Goal: Task Accomplishment & Management: Manage account settings

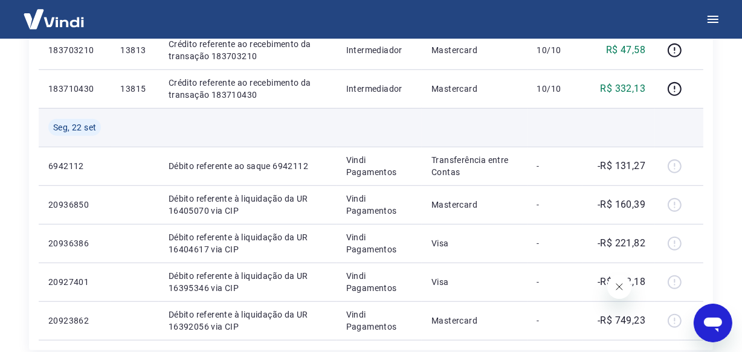
scroll to position [1046, 0]
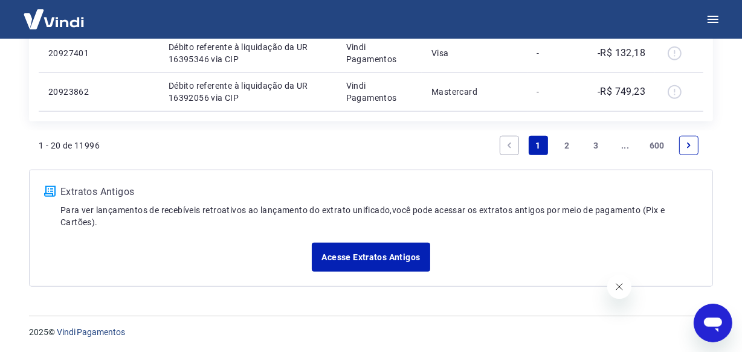
click at [594, 149] on link "3" at bounding box center [596, 145] width 19 height 19
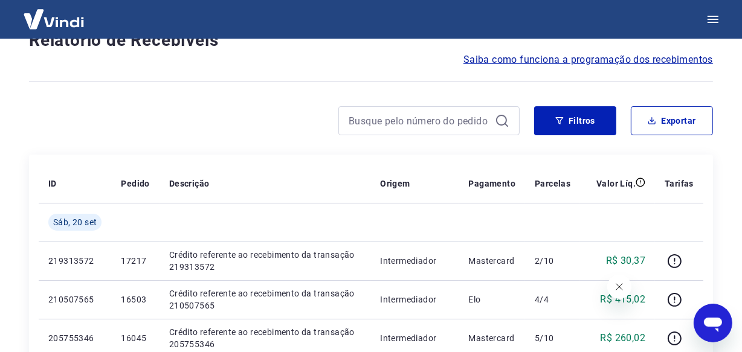
scroll to position [1046, 0]
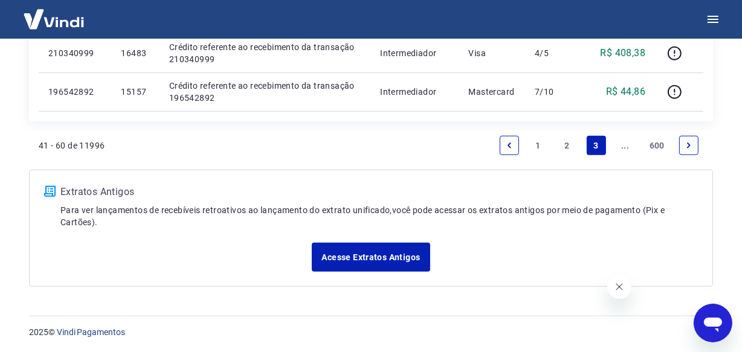
click at [591, 144] on link "3" at bounding box center [596, 145] width 19 height 19
click at [595, 145] on link "3" at bounding box center [596, 145] width 19 height 19
click at [622, 146] on link "..." at bounding box center [625, 145] width 19 height 19
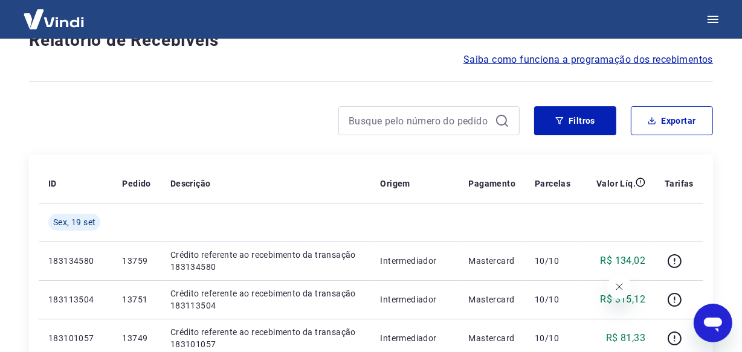
scroll to position [1084, 0]
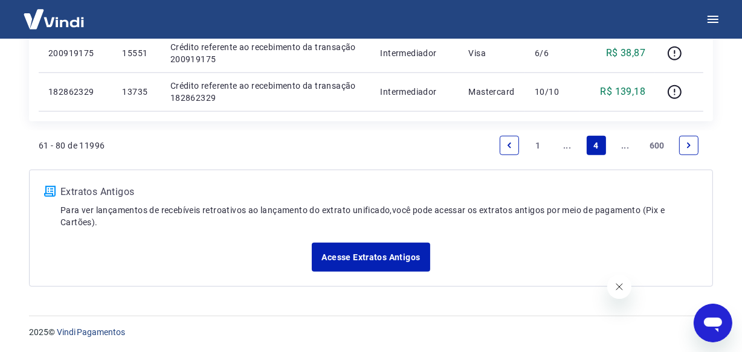
click at [622, 146] on link "..." at bounding box center [625, 145] width 19 height 19
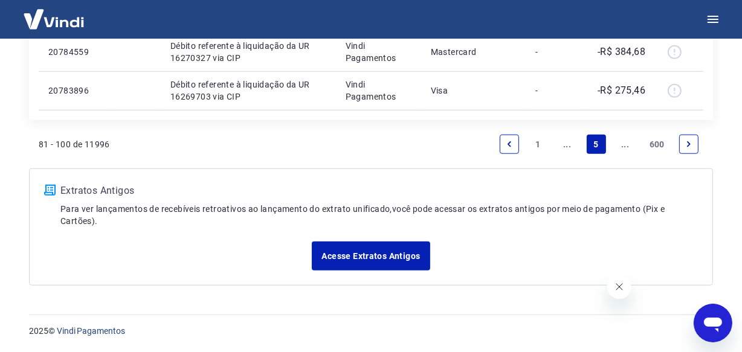
scroll to position [1084, 0]
click at [625, 145] on link "..." at bounding box center [625, 145] width 19 height 19
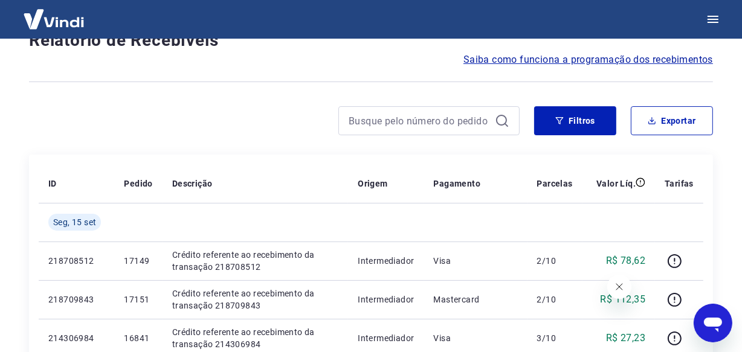
scroll to position [1084, 0]
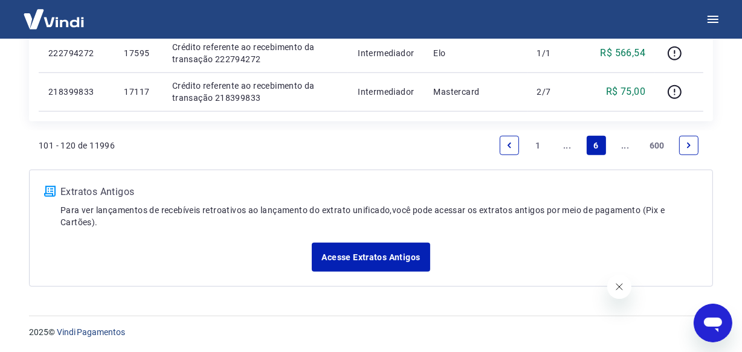
click at [624, 141] on link "..." at bounding box center [625, 145] width 19 height 19
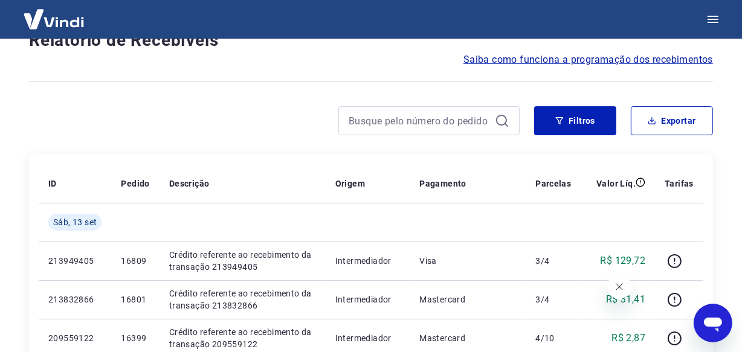
scroll to position [1046, 0]
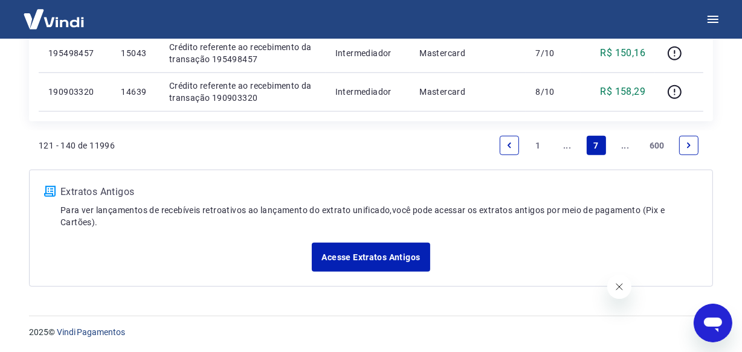
click at [622, 148] on link "..." at bounding box center [625, 145] width 19 height 19
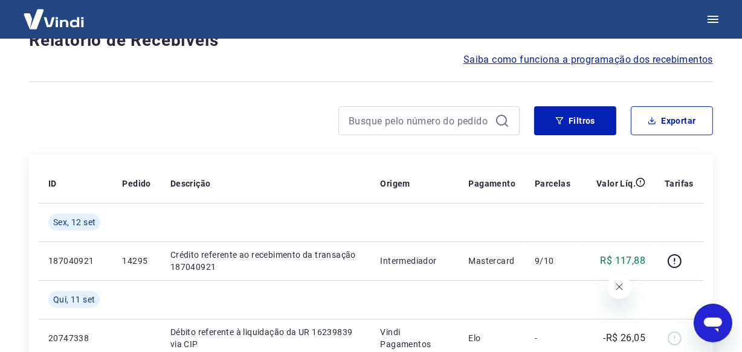
scroll to position [1084, 0]
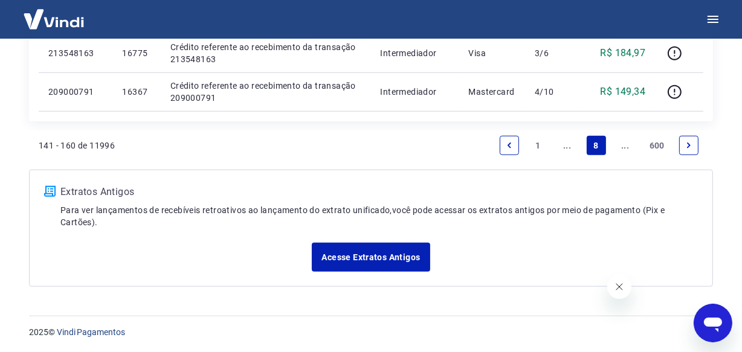
click at [622, 148] on link "..." at bounding box center [625, 145] width 19 height 19
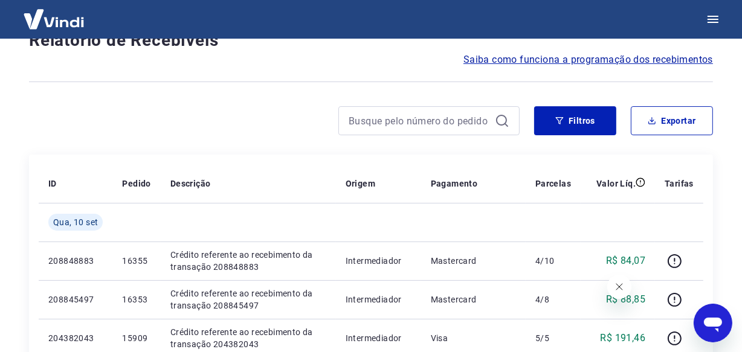
scroll to position [1084, 0]
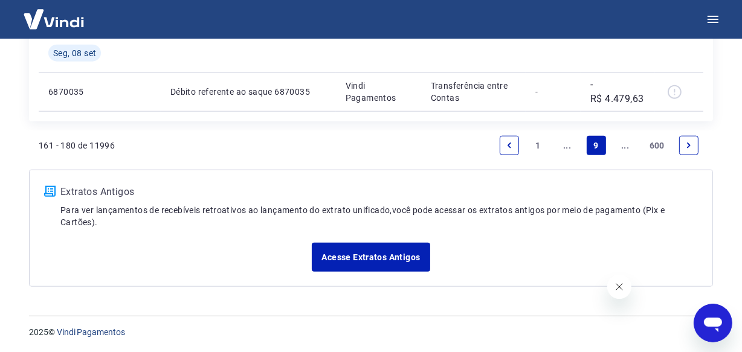
click at [628, 145] on link "..." at bounding box center [625, 145] width 19 height 19
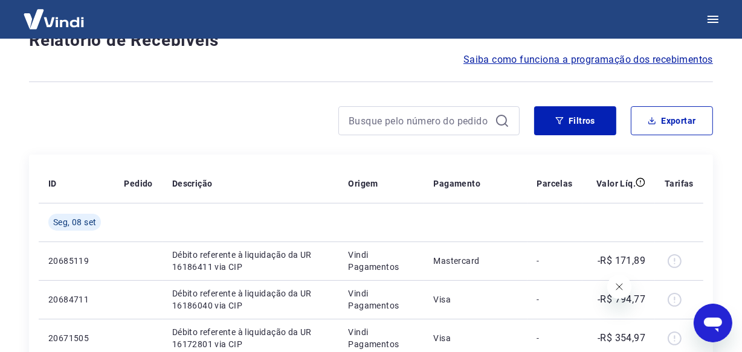
scroll to position [1046, 0]
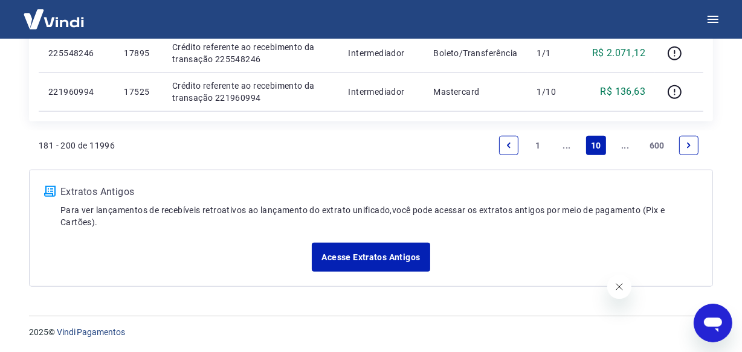
click at [628, 144] on link "..." at bounding box center [625, 145] width 19 height 19
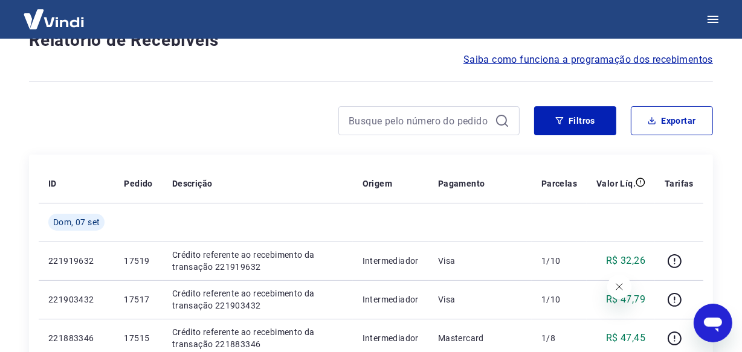
scroll to position [1046, 0]
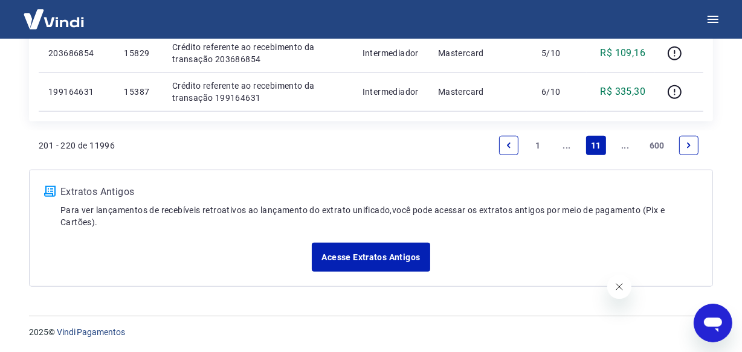
click at [629, 144] on link "..." at bounding box center [625, 145] width 19 height 19
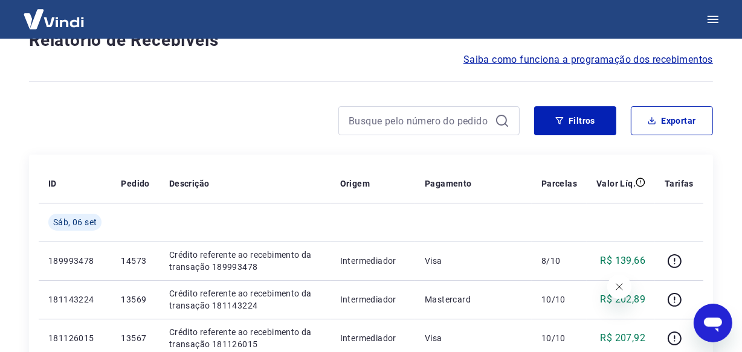
scroll to position [1046, 0]
